Goal: Find specific page/section: Find specific page/section

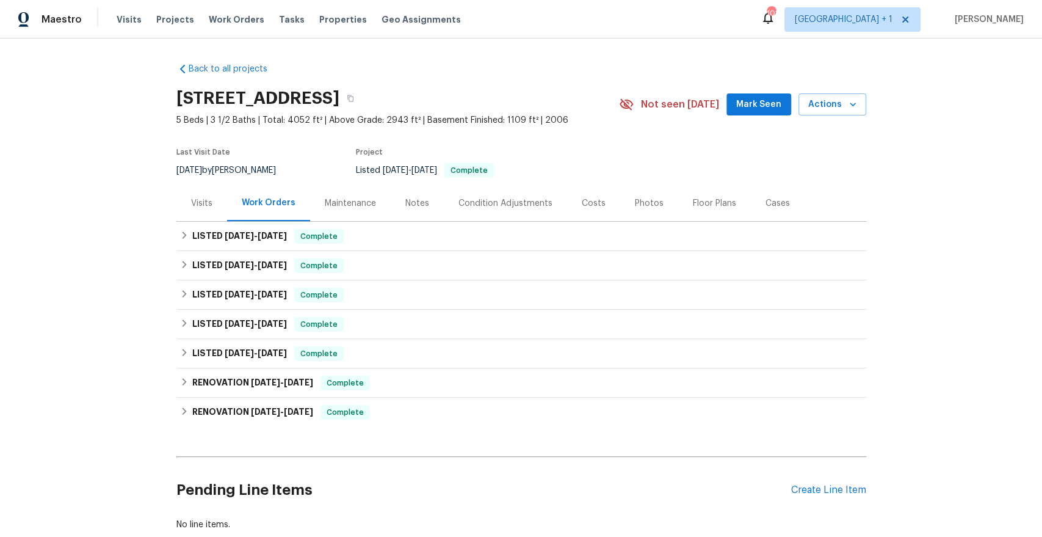
click at [350, 205] on div "Maintenance" at bounding box center [350, 203] width 51 height 12
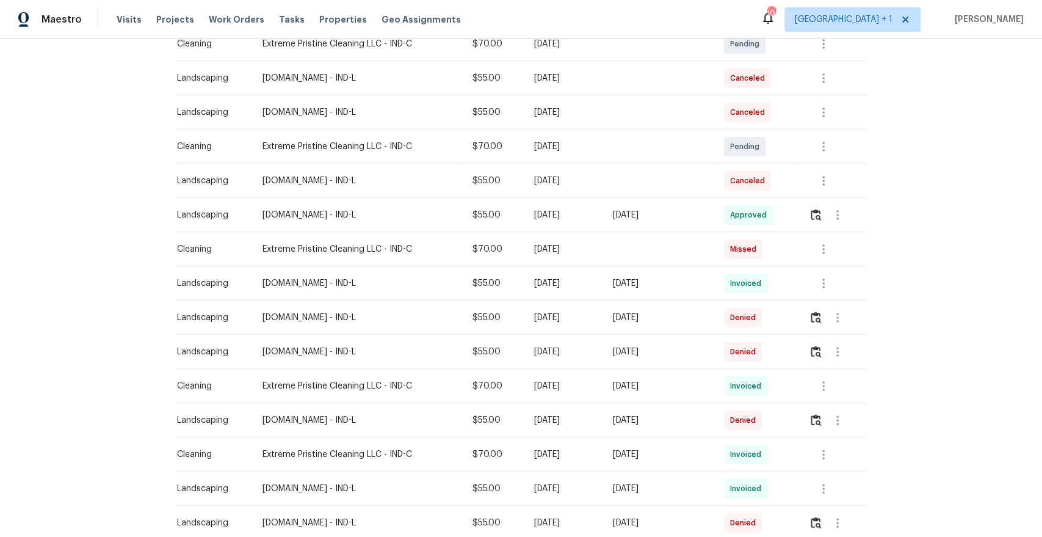
scroll to position [345, 0]
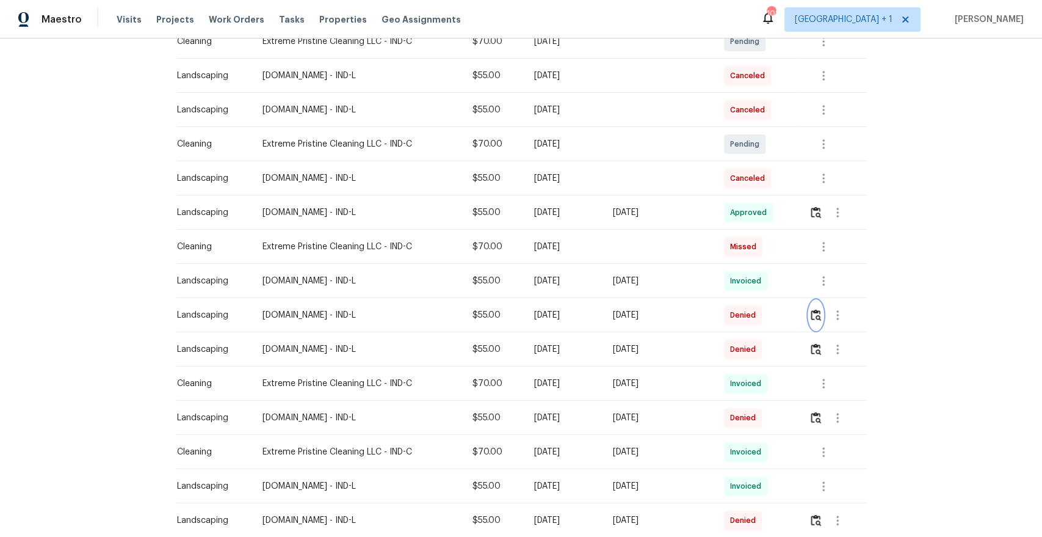
click at [817, 317] on img "button" at bounding box center [816, 315] width 10 height 12
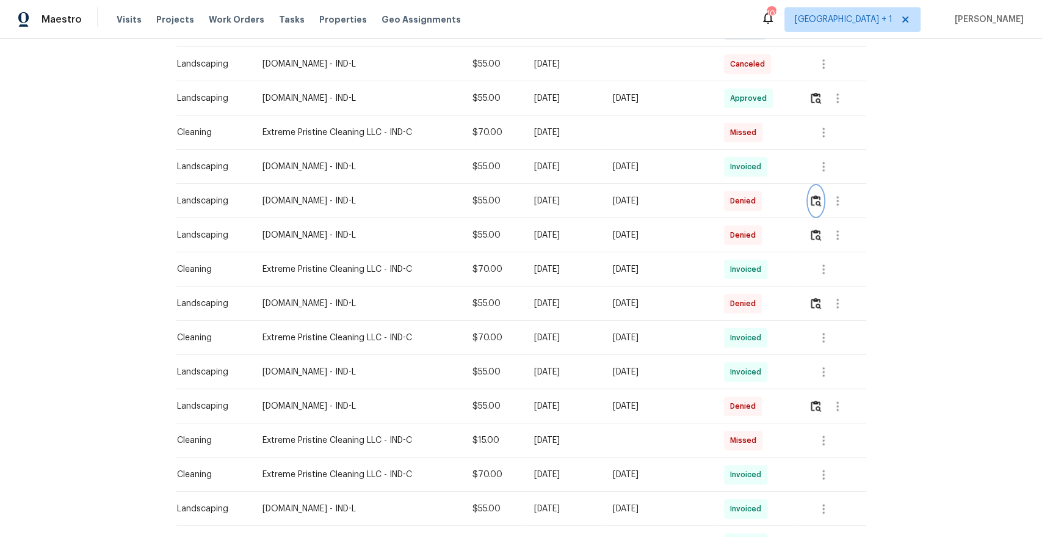
scroll to position [681, 0]
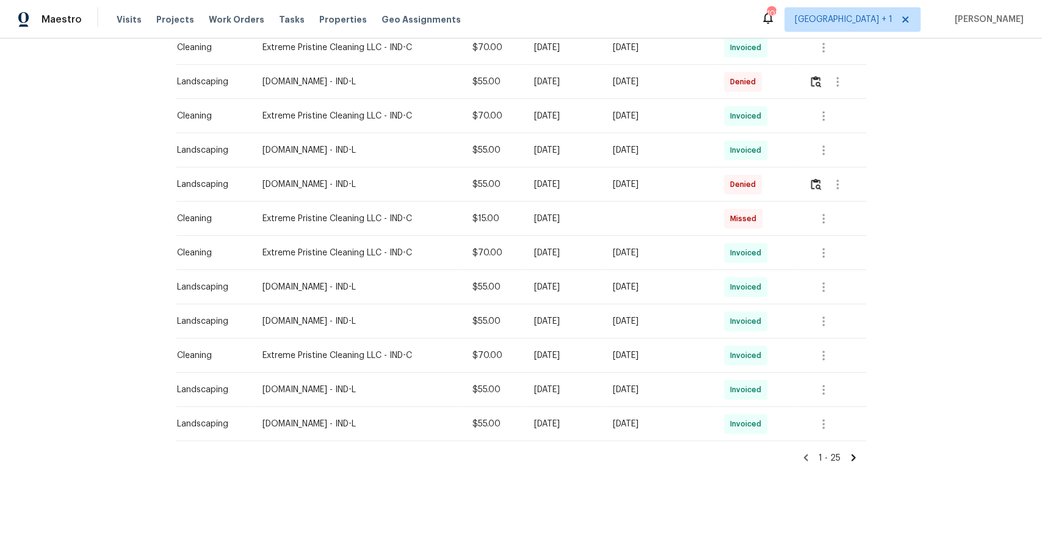
click at [852, 455] on icon at bounding box center [853, 457] width 4 height 7
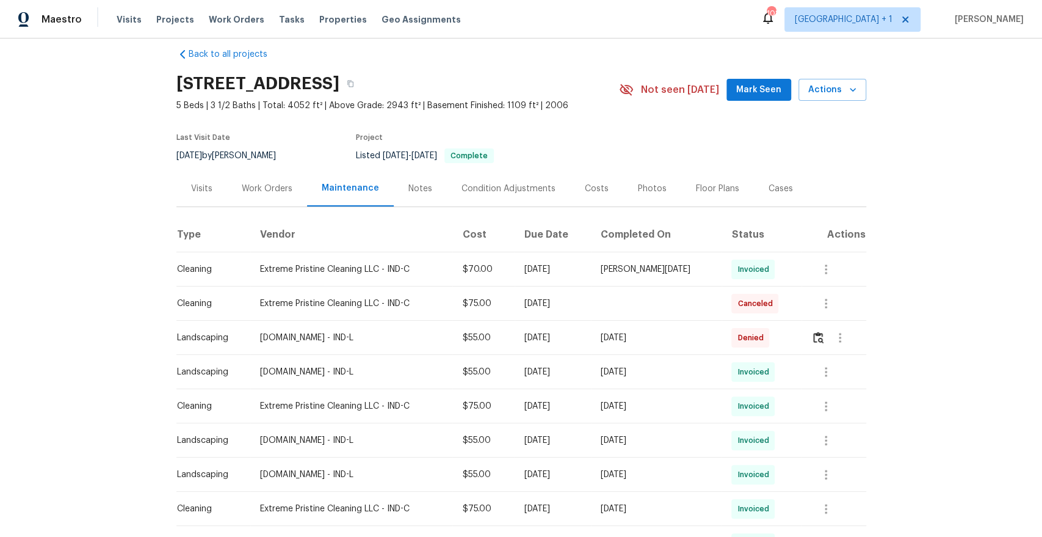
scroll to position [11, 0]
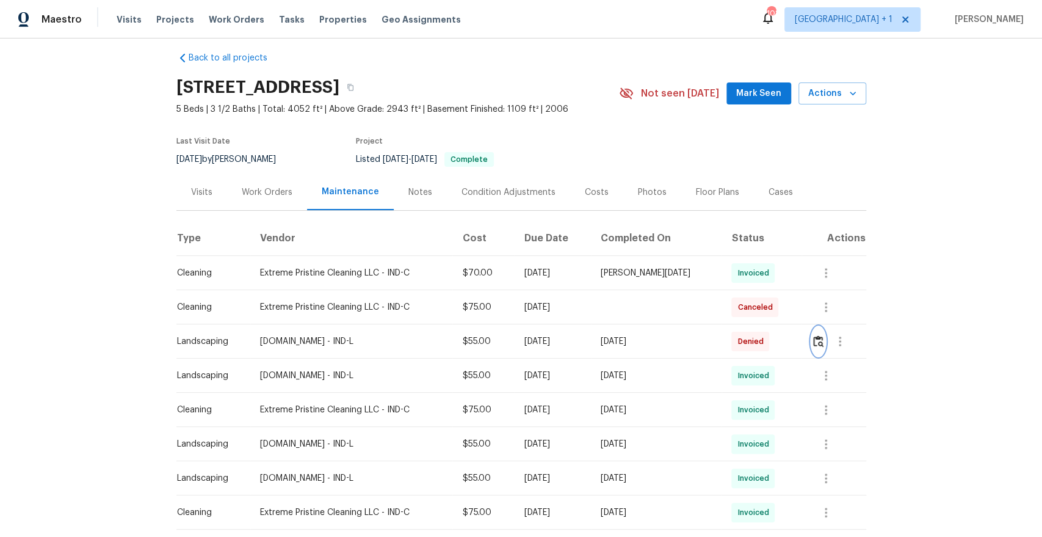
click at [819, 341] on img "button" at bounding box center [818, 341] width 10 height 12
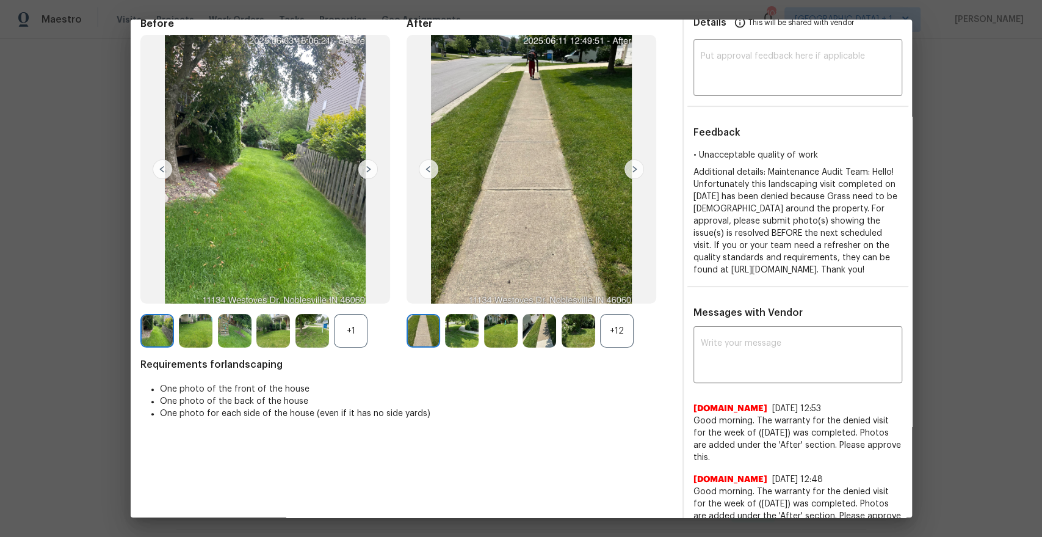
scroll to position [0, 0]
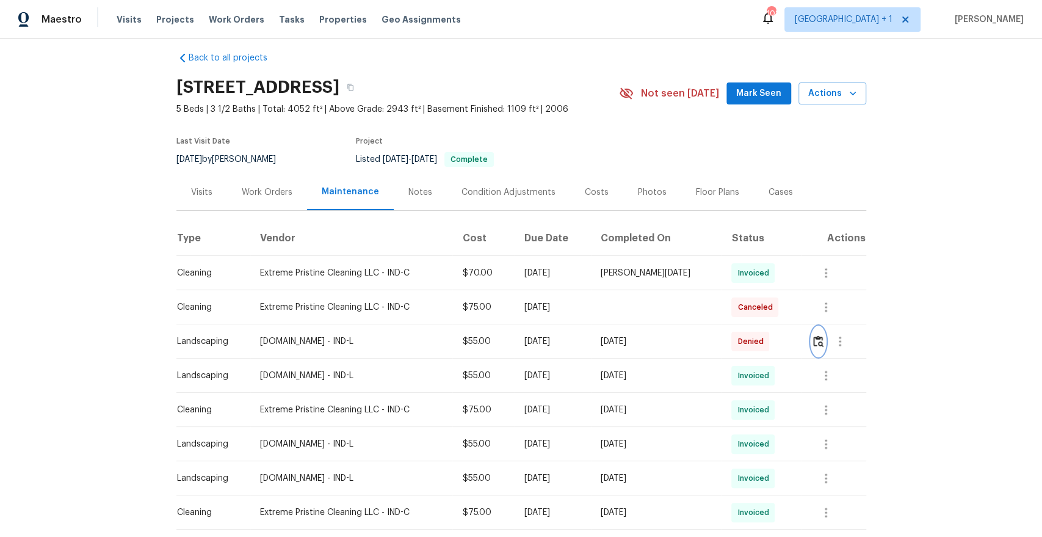
click at [819, 337] on img "button" at bounding box center [818, 341] width 10 height 12
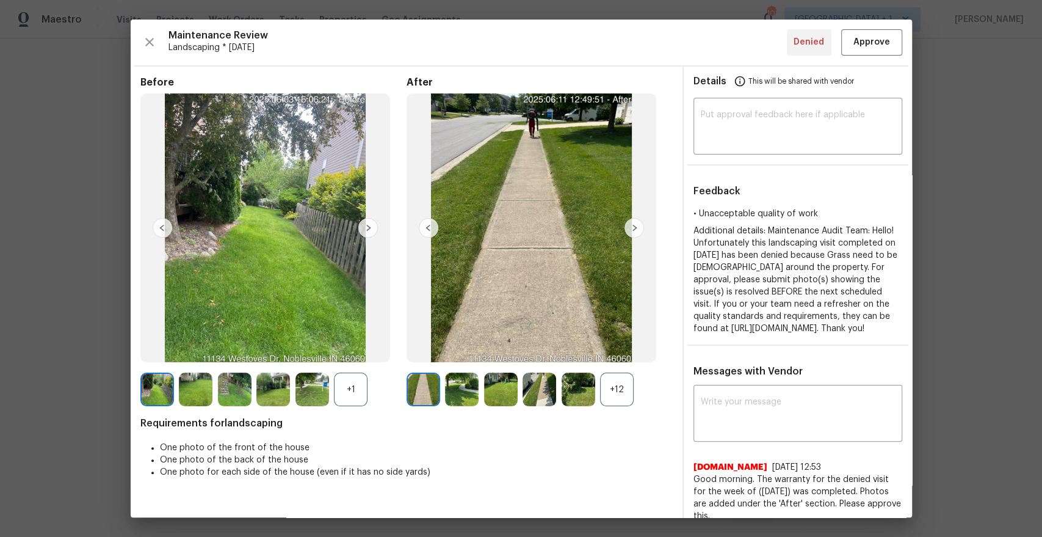
click at [632, 225] on img at bounding box center [634, 228] width 20 height 20
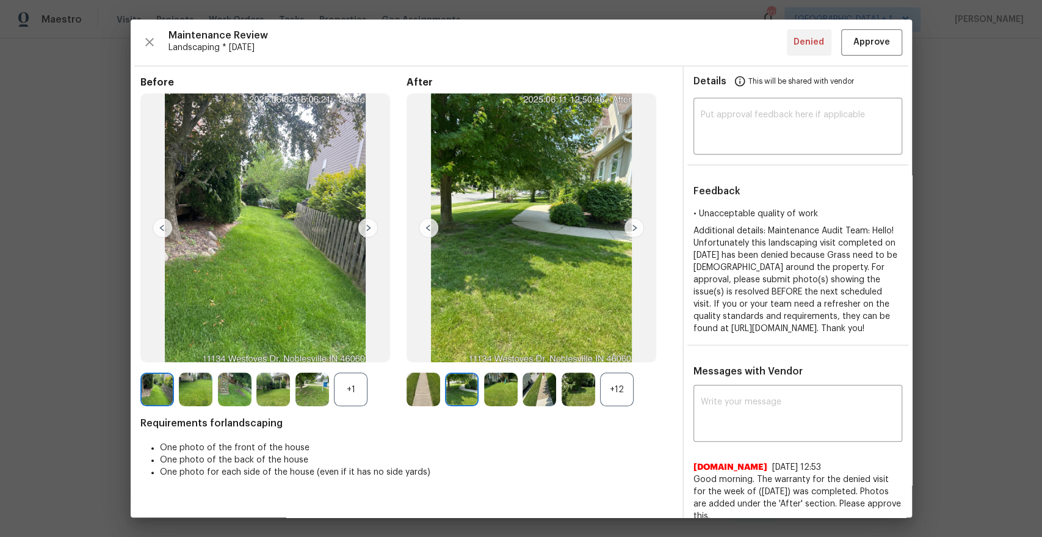
click at [615, 391] on div "+12" at bounding box center [617, 389] width 34 height 34
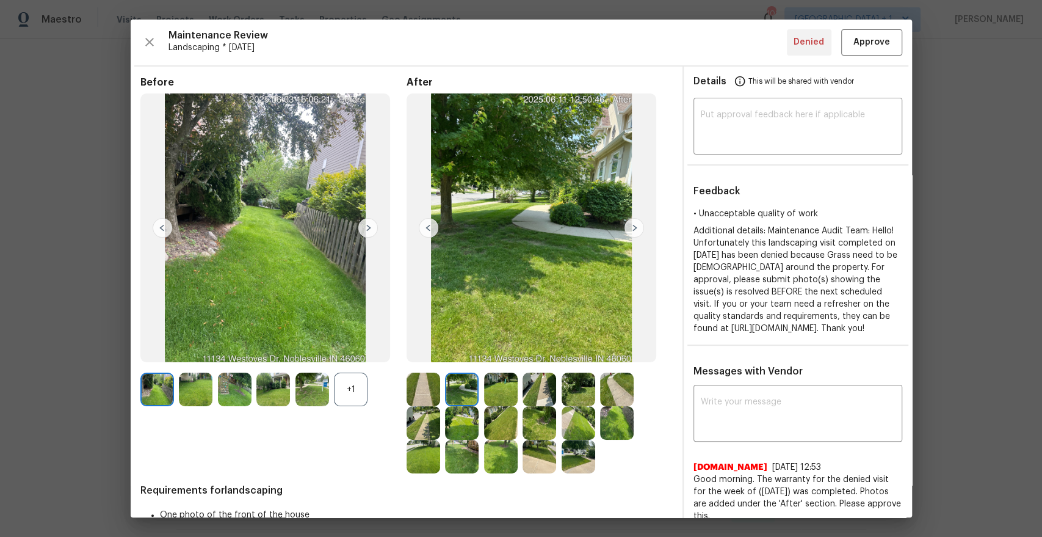
click at [551, 457] on img at bounding box center [540, 457] width 34 height 34
